Goal: Use online tool/utility: Utilize a website feature to perform a specific function

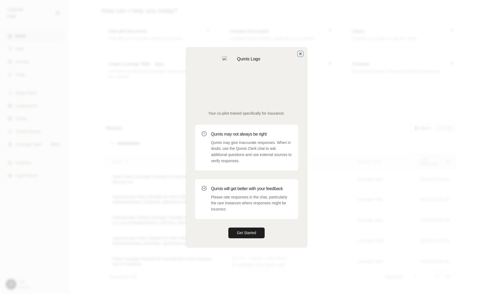
click at [298, 56] on icon "button" at bounding box center [300, 54] width 4 height 4
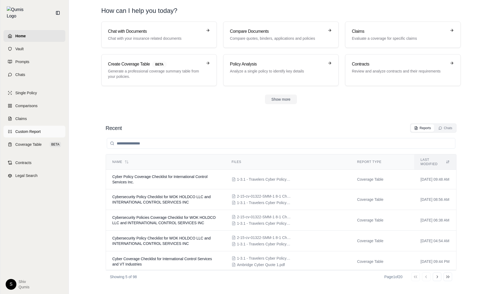
click at [21, 129] on span "Custom Report" at bounding box center [27, 131] width 25 height 5
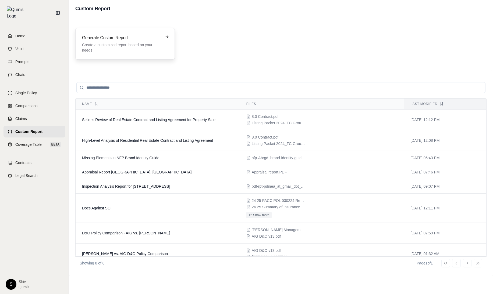
click at [111, 52] on p "Create a customized report based on your needs" at bounding box center [121, 47] width 78 height 11
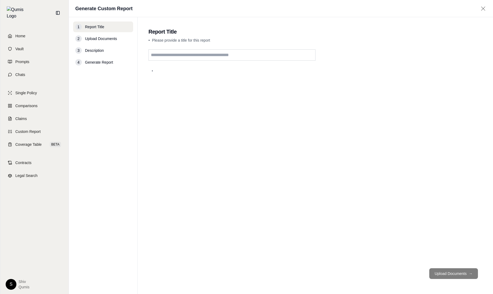
click at [182, 55] on input "text" at bounding box center [231, 54] width 167 height 11
type input "**********"
click at [456, 275] on button "Upload Documents →" at bounding box center [453, 274] width 49 height 11
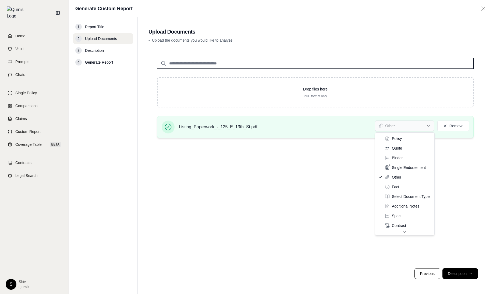
click at [411, 125] on html "Home Vault Prompts Chats Single Policy Comparisons Claims Custom Report Coverag…" at bounding box center [246, 147] width 493 height 294
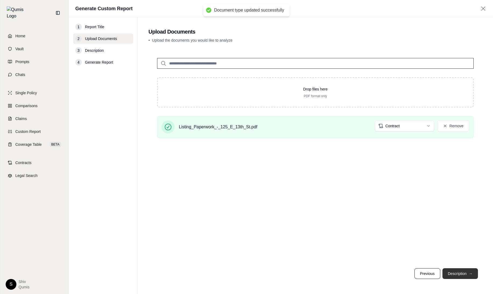
click at [464, 278] on button "Description →" at bounding box center [459, 274] width 35 height 11
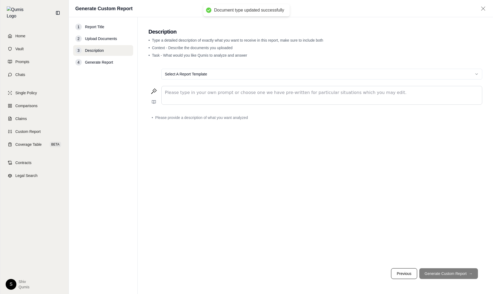
click at [214, 92] on p "editable markdown" at bounding box center [322, 93] width 314 height 6
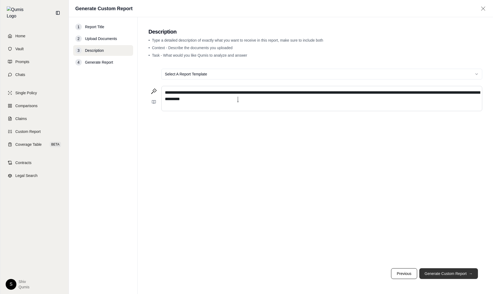
click at [445, 277] on button "Generate Custom Report →" at bounding box center [448, 274] width 59 height 11
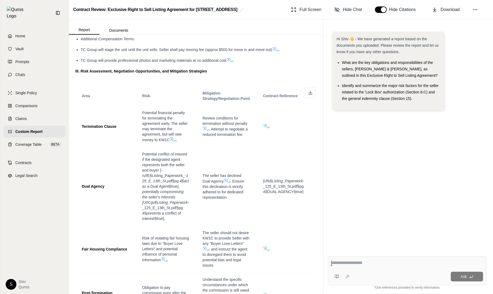
scroll to position [268, 0]
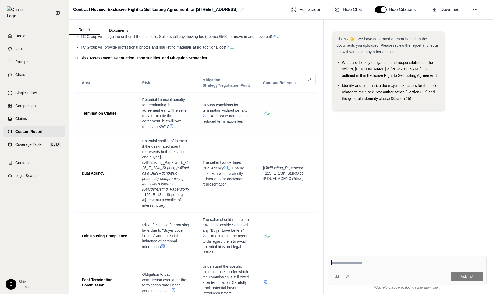
click at [266, 112] on icon at bounding box center [265, 112] width 4 height 4
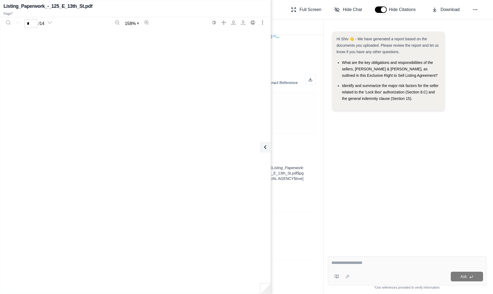
scroll to position [2012, 0]
type input "*"
click at [263, 144] on icon at bounding box center [264, 147] width 6 height 6
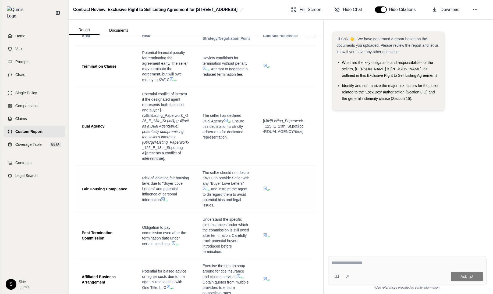
scroll to position [320, 0]
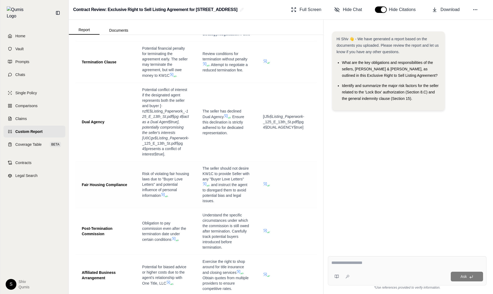
click at [265, 185] on icon at bounding box center [265, 184] width 4 height 4
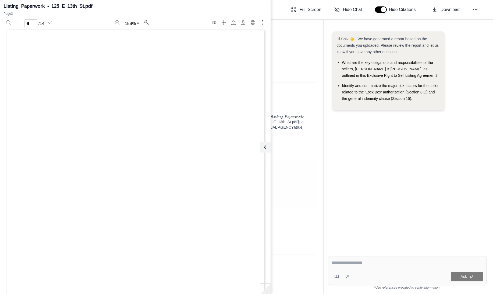
scroll to position [671, 0]
type input "*"
click at [292, 162] on td at bounding box center [286, 185] width 60 height 47
click at [262, 147] on icon at bounding box center [264, 147] width 6 height 6
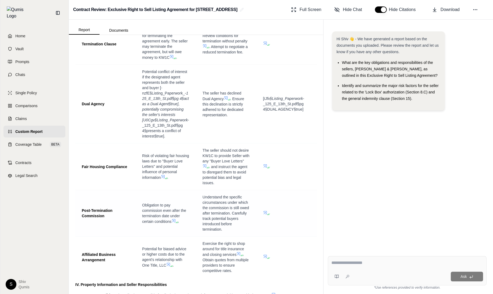
scroll to position [373, 0]
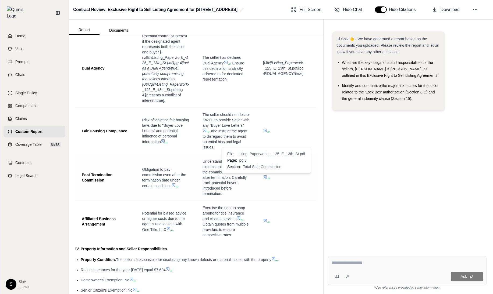
click at [266, 177] on icon at bounding box center [267, 178] width 3 height 3
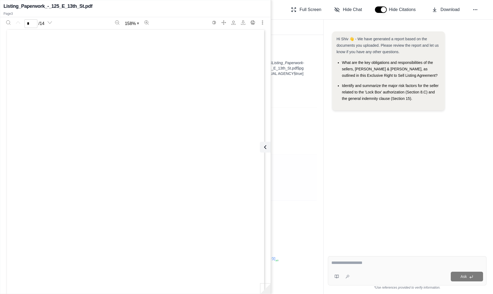
scroll to position [671, 0]
type input "*"
click at [264, 149] on icon at bounding box center [264, 147] width 6 height 6
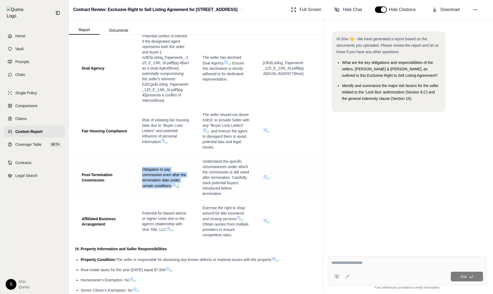
drag, startPoint x: 143, startPoint y: 168, endPoint x: 181, endPoint y: 189, distance: 43.7
click at [181, 189] on td "Obligation to pay commission even after the termination date under certain cond…" at bounding box center [166, 178] width 60 height 46
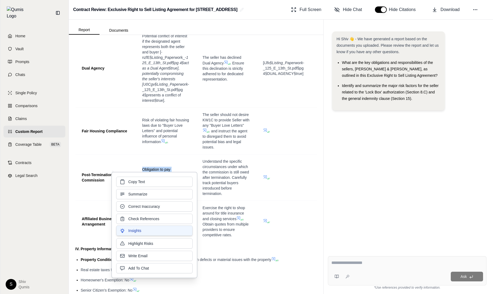
click at [159, 232] on button "Insights" at bounding box center [154, 231] width 76 height 10
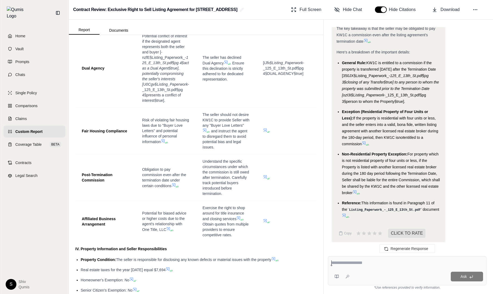
scroll to position [555, 0]
type textarea "**********"
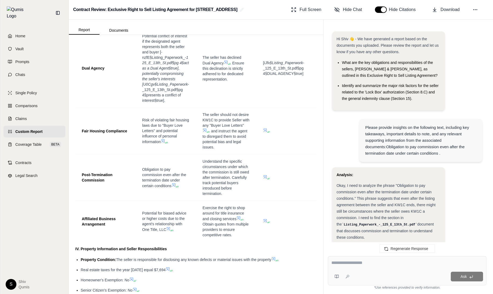
scroll to position [952, 0]
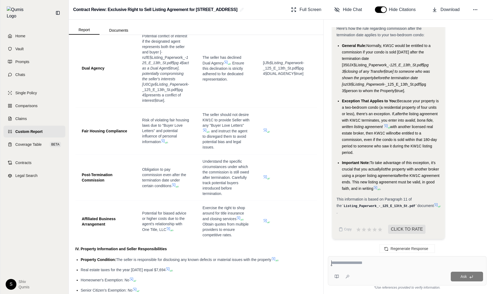
click at [352, 267] on div at bounding box center [407, 264] width 152 height 8
click at [352, 264] on textarea at bounding box center [407, 263] width 152 height 6
paste textarea "**********"
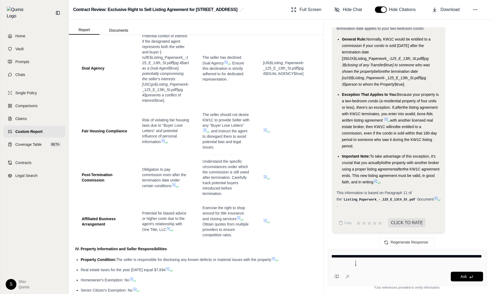
paste textarea "**********"
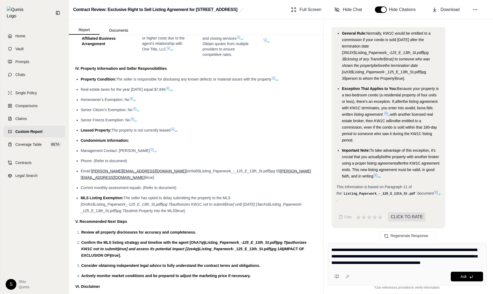
scroll to position [589, 0]
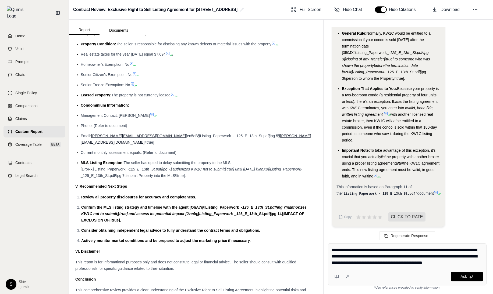
paste textarea "**********"
type textarea "**********"
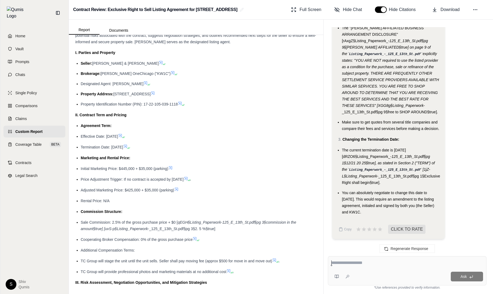
scroll to position [43, 0]
click at [356, 269] on div "Ask" at bounding box center [407, 270] width 159 height 29
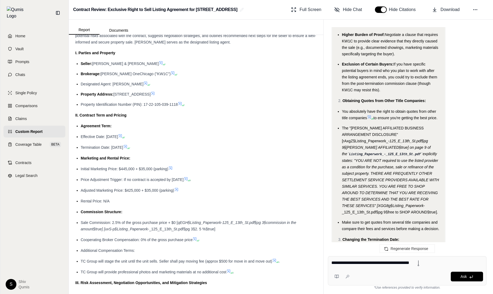
scroll to position [1375, 0]
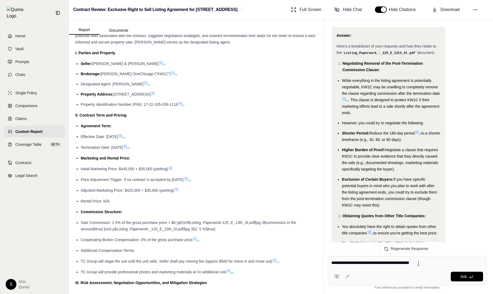
paste textarea "**********"
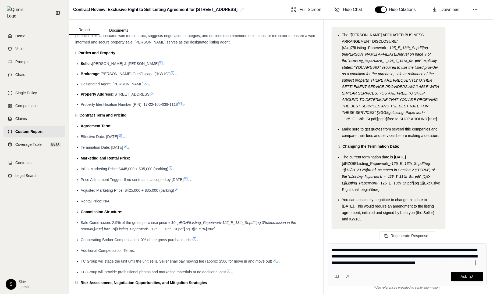
scroll to position [1615, 0]
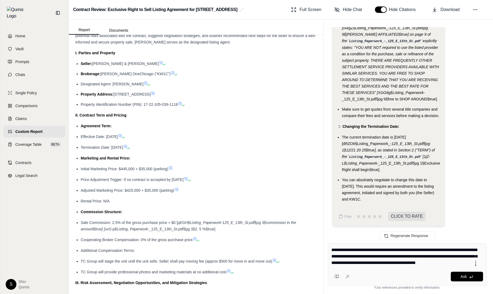
paste textarea "*"
paste textarea "**********"
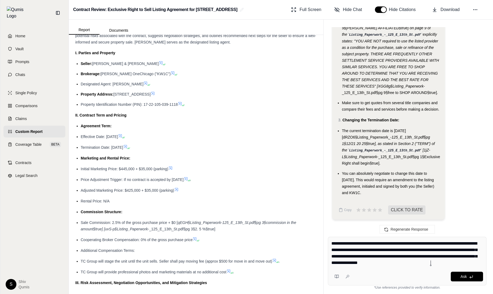
paste textarea "**********"
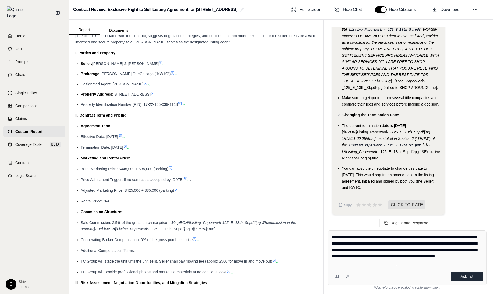
type textarea "**********"
click at [466, 280] on button "Ask" at bounding box center [466, 277] width 32 height 10
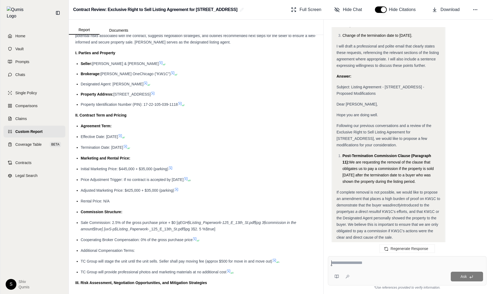
scroll to position [1933, 0]
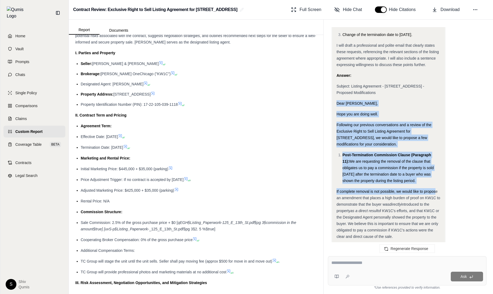
drag, startPoint x: 337, startPoint y: 116, endPoint x: 436, endPoint y: 204, distance: 132.3
click at [436, 204] on div "Analysis: Okay, the user wants me to draft an email to the listing agent, [PERS…" at bounding box center [388, 163] width 104 height 399
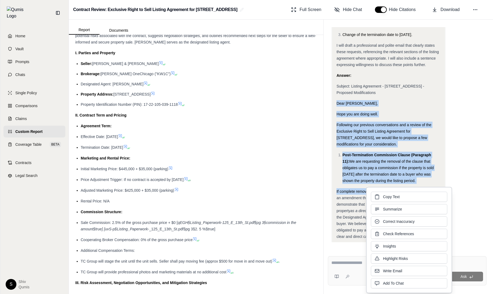
click at [373, 160] on div "Analysis: Okay, the user wants me to draft an email to the listing agent, [PERS…" at bounding box center [388, 163] width 104 height 399
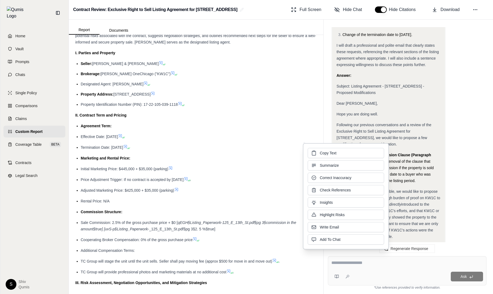
click at [421, 184] on li "Post-Termination Commission Clause (Paragraph 11): We are requesting the remova…" at bounding box center [391, 168] width 98 height 32
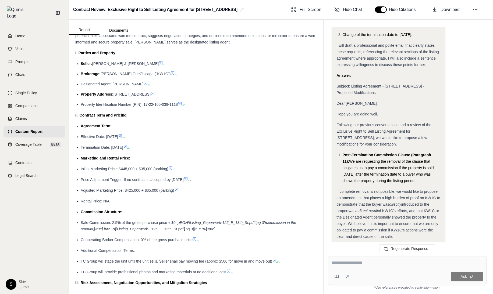
scroll to position [1991, 0]
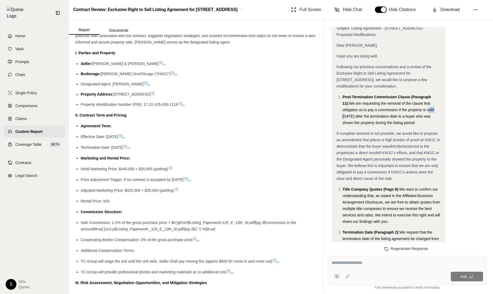
drag, startPoint x: 410, startPoint y: 122, endPoint x: 420, endPoint y: 122, distance: 9.7
click at [420, 122] on span "We are requesting the removal of the clause that obligates us to pay a commissi…" at bounding box center [387, 113] width 91 height 24
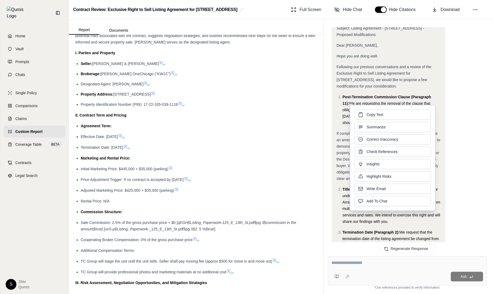
click at [333, 146] on div "Analysis: Okay, the user wants me to draft an email to the listing agent, [PERS…" at bounding box center [388, 114] width 112 height 427
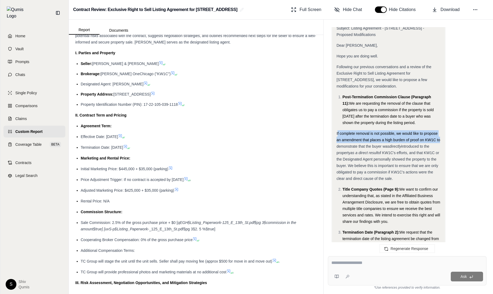
drag, startPoint x: 338, startPoint y: 145, endPoint x: 440, endPoint y: 154, distance: 102.8
click at [440, 154] on div "If complete removal is not possible, we would like to propose an amendment that…" at bounding box center [388, 156] width 104 height 52
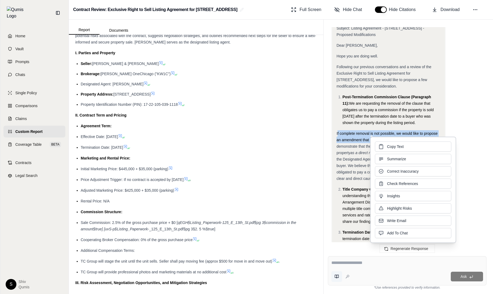
copy span "f complete removal is not possible, we would like to propose an amendment that …"
click at [339, 267] on div at bounding box center [407, 264] width 152 height 8
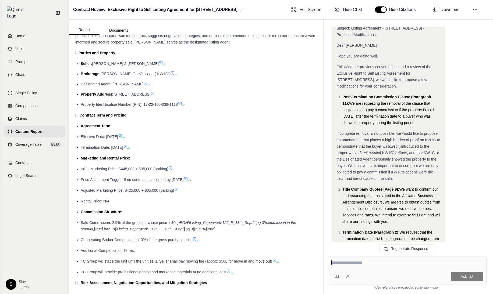
click at [339, 264] on textarea at bounding box center [407, 263] width 152 height 6
paste textarea "**********"
type textarea "**********"
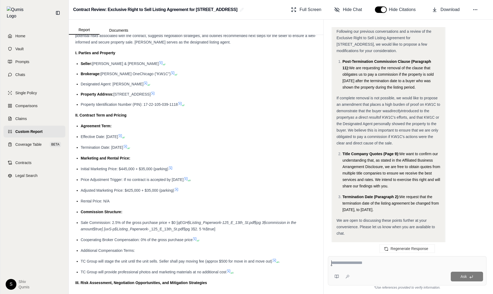
scroll to position [2458, 0]
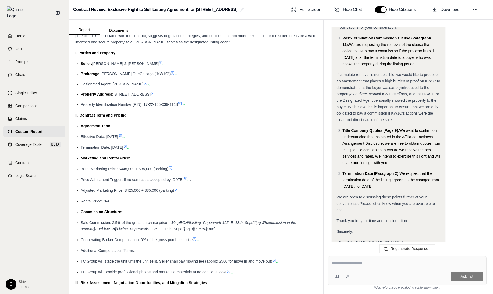
drag, startPoint x: 410, startPoint y: 177, endPoint x: 399, endPoint y: 134, distance: 44.3
click at [399, 134] on div "Analysis: The user wants to change the email to specify a 30-day period instead…" at bounding box center [388, 77] width 104 height 335
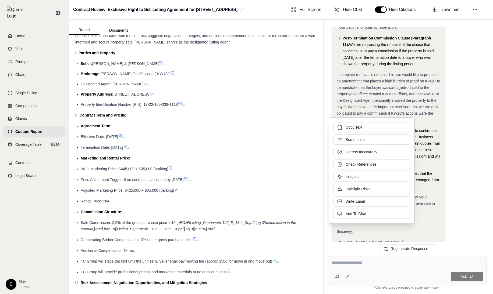
click at [438, 161] on div "Title Company Quotes (Page 9): We want to confirm our understanding that, as st…" at bounding box center [391, 146] width 98 height 39
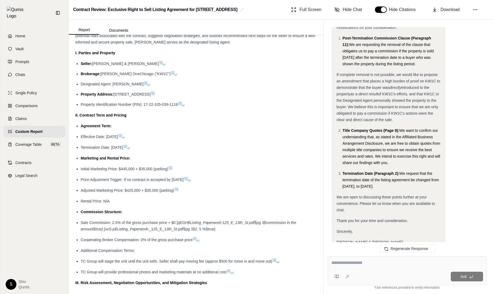
click at [397, 113] on span "of KW1C's efforts, and that KW1C or the Designated Agent personally showed the …" at bounding box center [387, 107] width 102 height 30
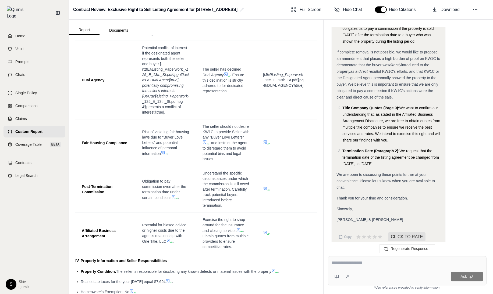
scroll to position [391, 0]
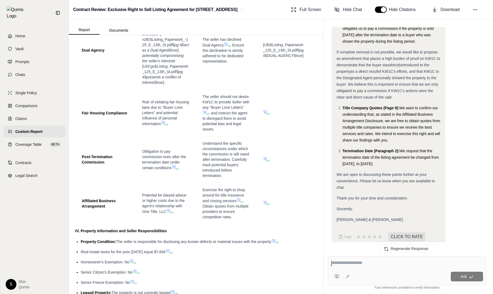
click at [362, 264] on textarea at bounding box center [407, 263] width 152 height 6
paste textarea "**********"
type textarea "**********"
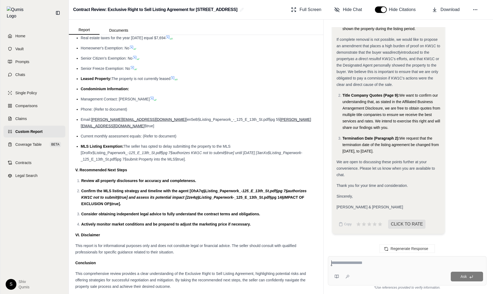
scroll to position [2508, 0]
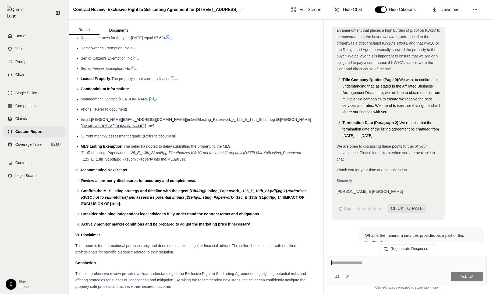
click at [365, 264] on textarea at bounding box center [407, 263] width 152 height 6
type textarea "**********"
click at [468, 278] on button "Ask" at bounding box center [466, 277] width 32 height 10
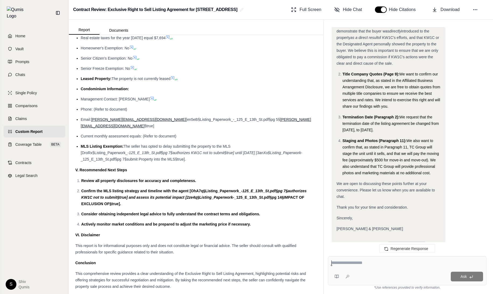
scroll to position [3148, 0]
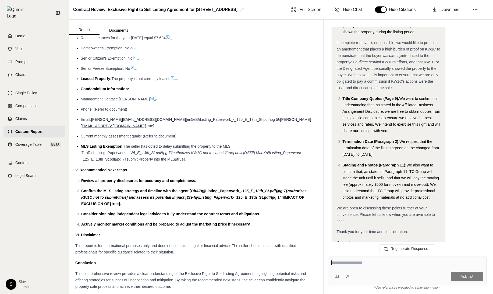
click at [349, 263] on textarea at bounding box center [407, 263] width 152 height 6
type textarea "**********"
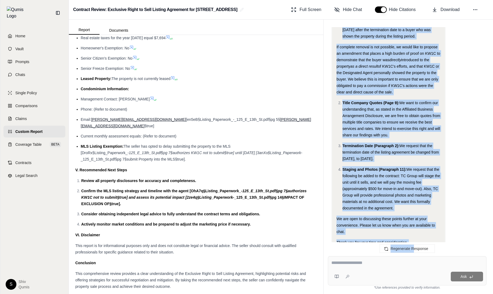
scroll to position [3650, 0]
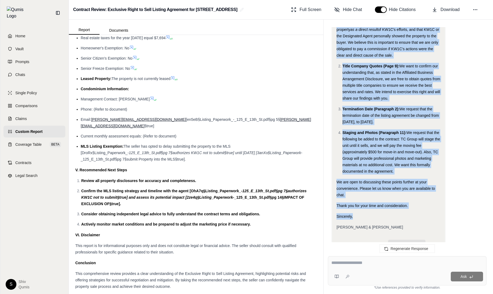
drag, startPoint x: 335, startPoint y: 50, endPoint x: 402, endPoint y: 222, distance: 184.6
click at [402, 222] on div "Analysis: The user wants to ensure that the details regarding staging and photo…" at bounding box center [388, 31] width 112 height 445
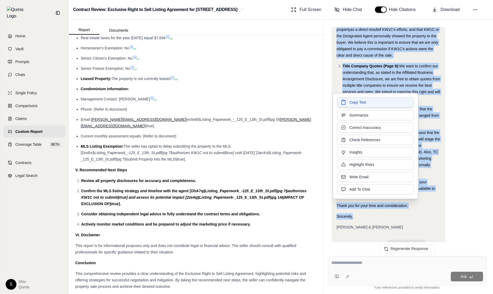
click at [360, 100] on span "Copy Text" at bounding box center [357, 102] width 17 height 5
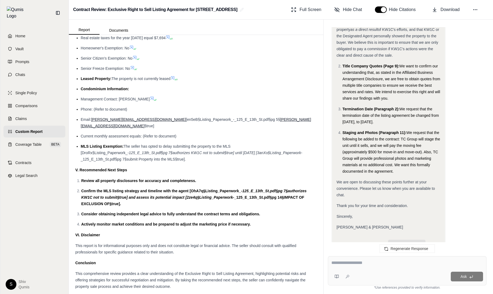
click at [365, 264] on textarea at bounding box center [407, 263] width 152 height 6
type textarea "**********"
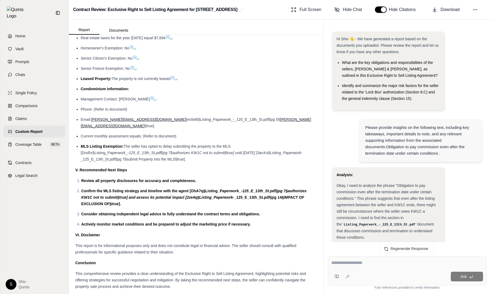
scroll to position [3881, 0]
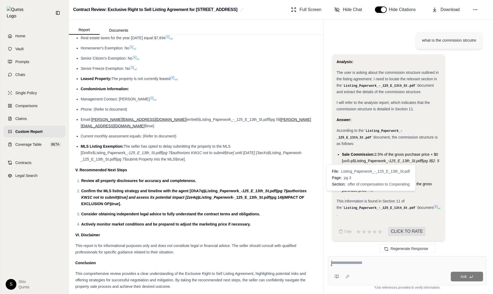
click at [368, 192] on icon at bounding box center [368, 190] width 4 height 4
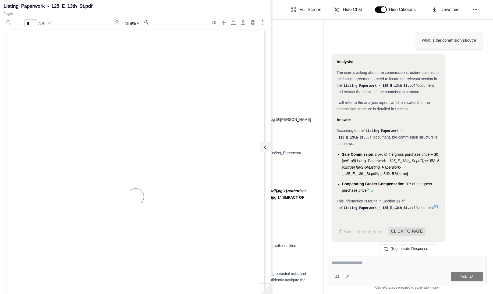
type input "*"
click at [354, 263] on textarea at bounding box center [407, 263] width 152 height 6
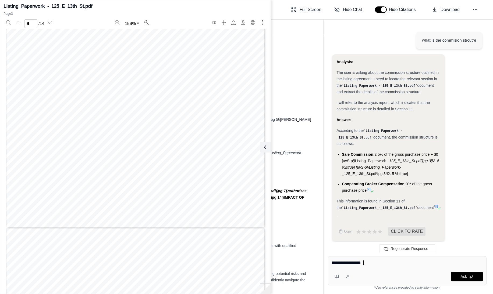
type textarea "**********"
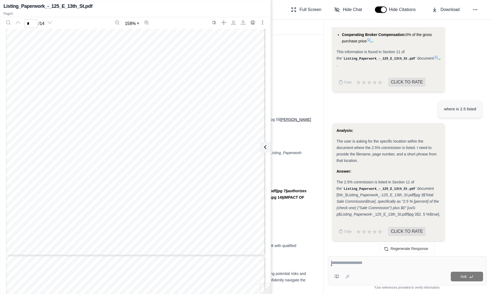
scroll to position [874, 0]
click at [385, 194] on em "125_E_13th_St.pdf§pg 3§Total Sale Commission§true], specifically as "2.5 % [per…" at bounding box center [387, 205] width 102 height 24
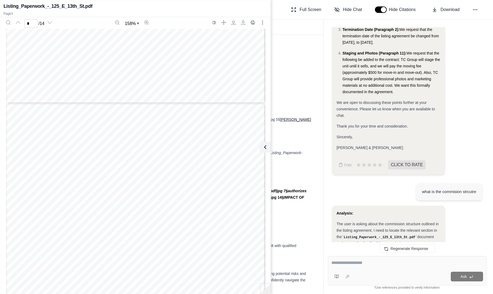
scroll to position [919, 0]
type input "*"
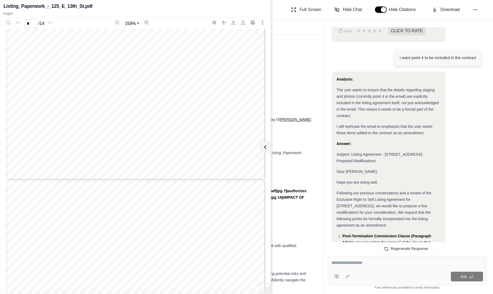
scroll to position [3388, 0]
drag, startPoint x: 414, startPoint y: 160, endPoint x: 345, endPoint y: 175, distance: 71.3
click at [345, 175] on div "Analysis: The user wants to ensure that the details regarding staging and photo…" at bounding box center [388, 283] width 104 height 417
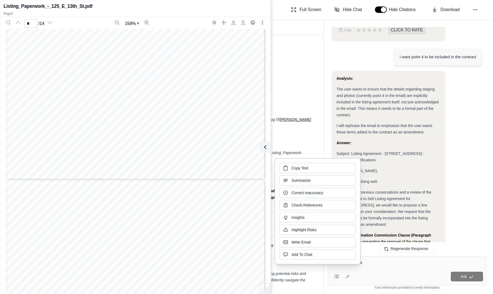
copy div "[PERSON_NAME], Hope you are doing well. Following our previous conversations an…"
click at [264, 147] on icon at bounding box center [264, 147] width 2 height 3
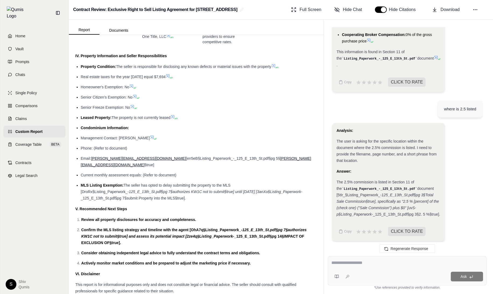
scroll to position [606, 0]
